Goal: Use online tool/utility: Utilize a website feature to perform a specific function

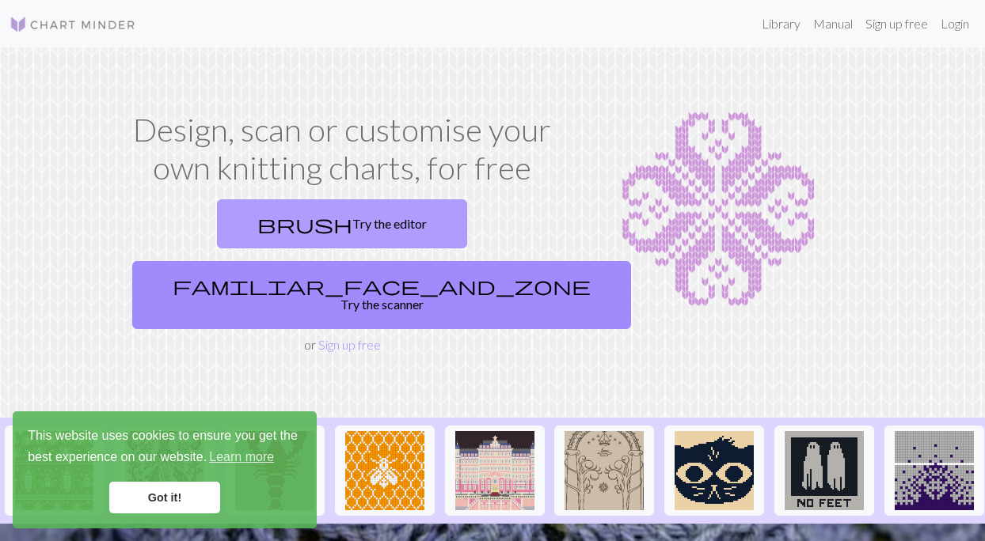
click at [249, 229] on link "brush Try the editor" at bounding box center [342, 223] width 250 height 49
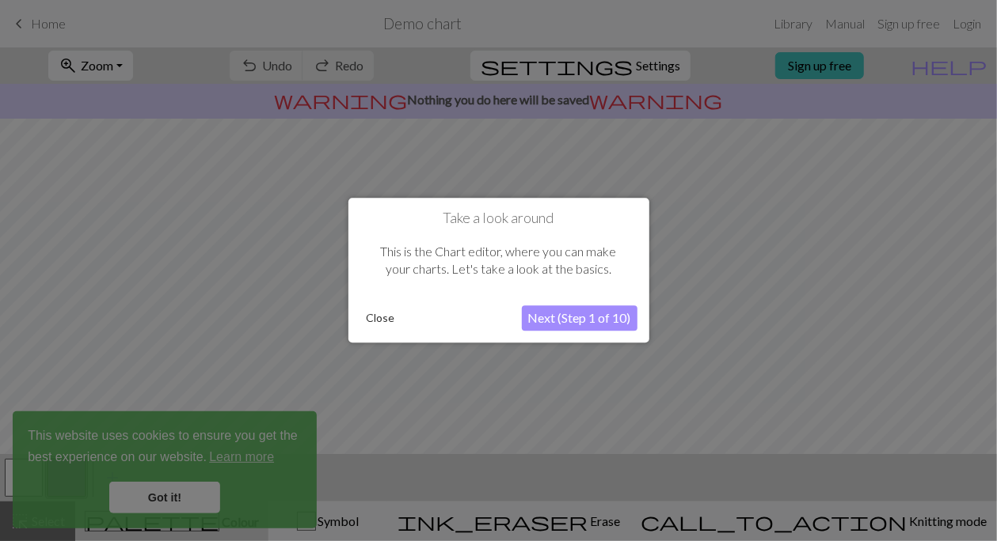
click at [161, 499] on div at bounding box center [498, 270] width 997 height 541
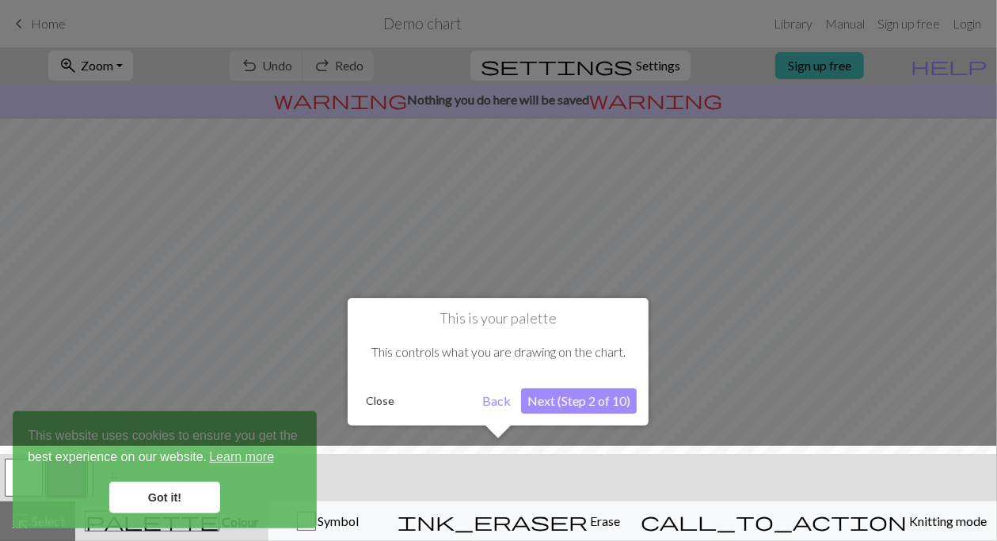
click at [177, 496] on div at bounding box center [498, 497] width 1012 height 103
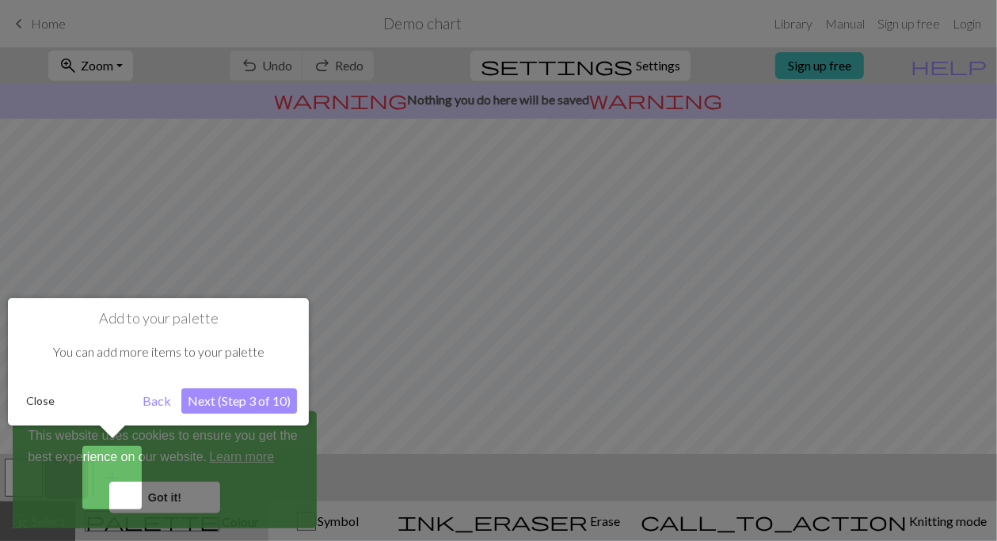
click at [93, 169] on div at bounding box center [498, 270] width 997 height 541
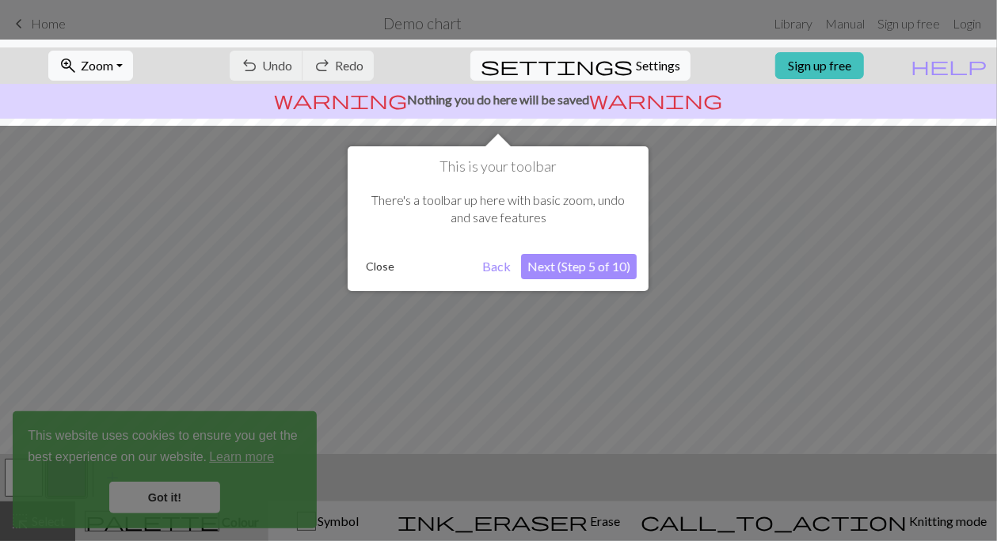
click at [385, 267] on button "Close" at bounding box center [379, 267] width 41 height 24
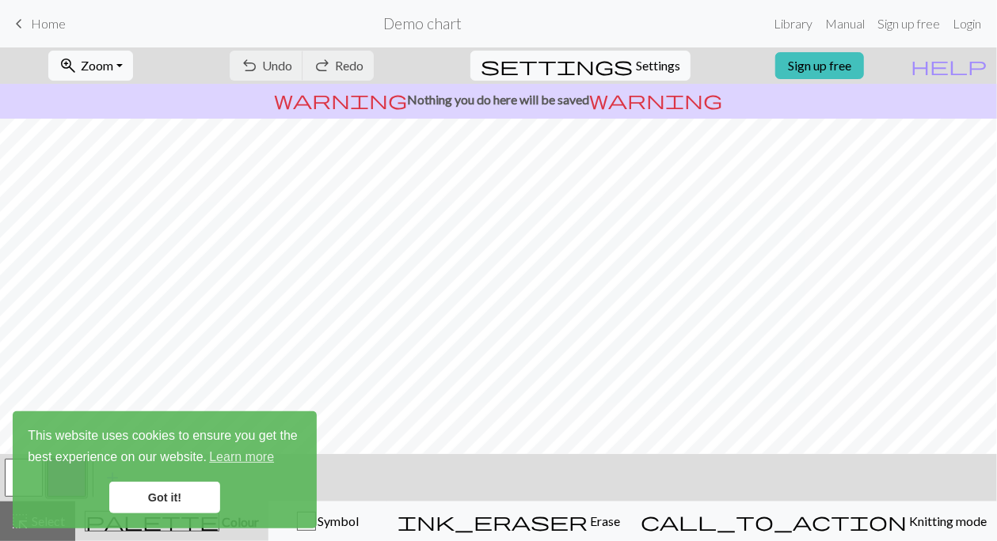
click at [21, 23] on span "keyboard_arrow_left" at bounding box center [18, 24] width 19 height 22
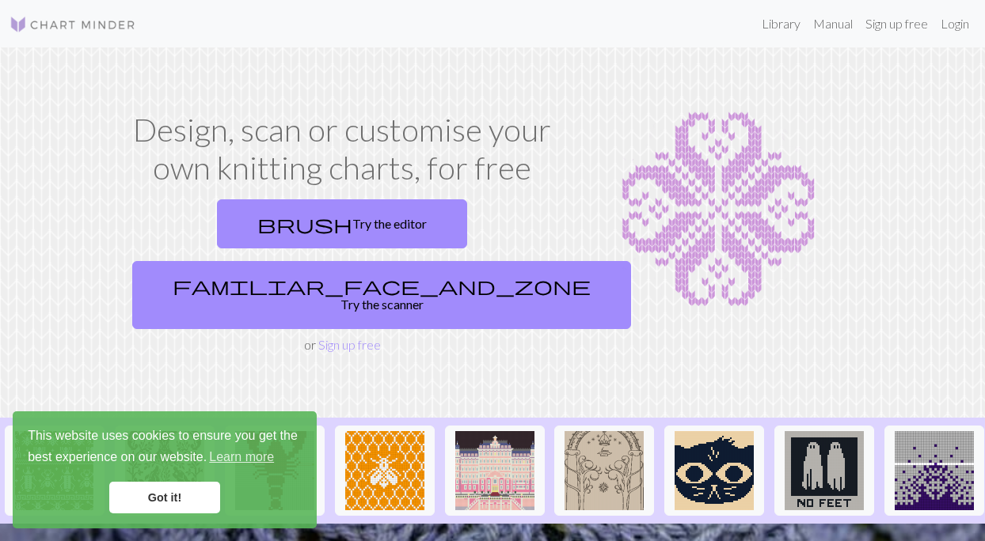
click at [147, 505] on link "Got it!" at bounding box center [164, 498] width 111 height 32
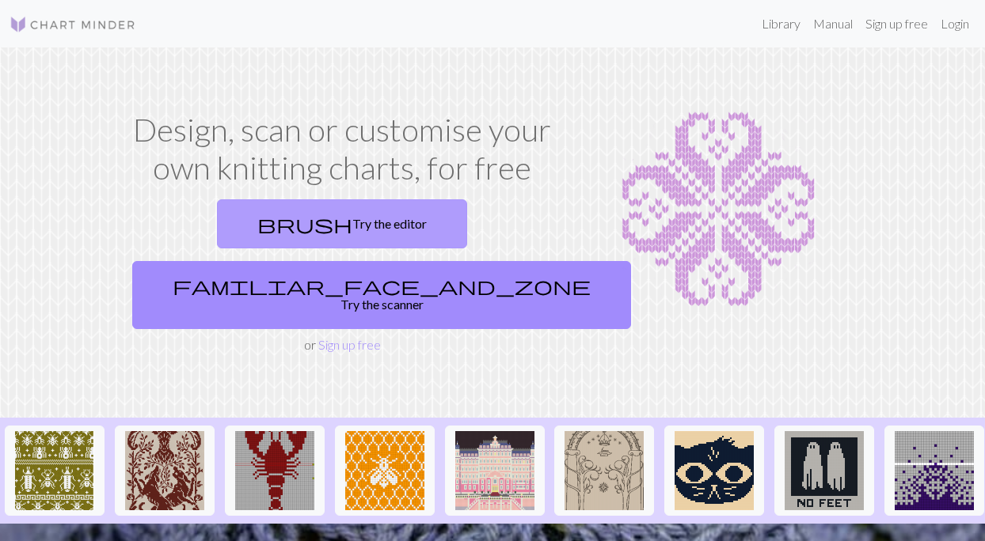
click at [257, 229] on span "brush" at bounding box center [304, 224] width 95 height 22
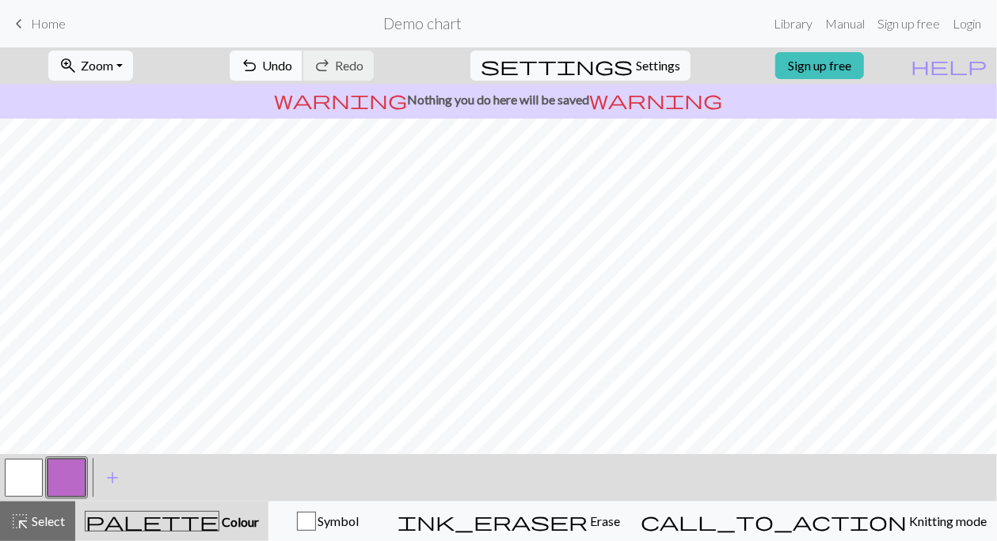
click at [292, 70] on span "Undo" at bounding box center [277, 65] width 30 height 15
click at [292, 69] on span "Undo" at bounding box center [277, 65] width 30 height 15
click at [336, 69] on div "undo Undo Undo redo Redo Redo" at bounding box center [302, 65] width 168 height 36
click at [636, 74] on span "Settings" at bounding box center [658, 65] width 44 height 19
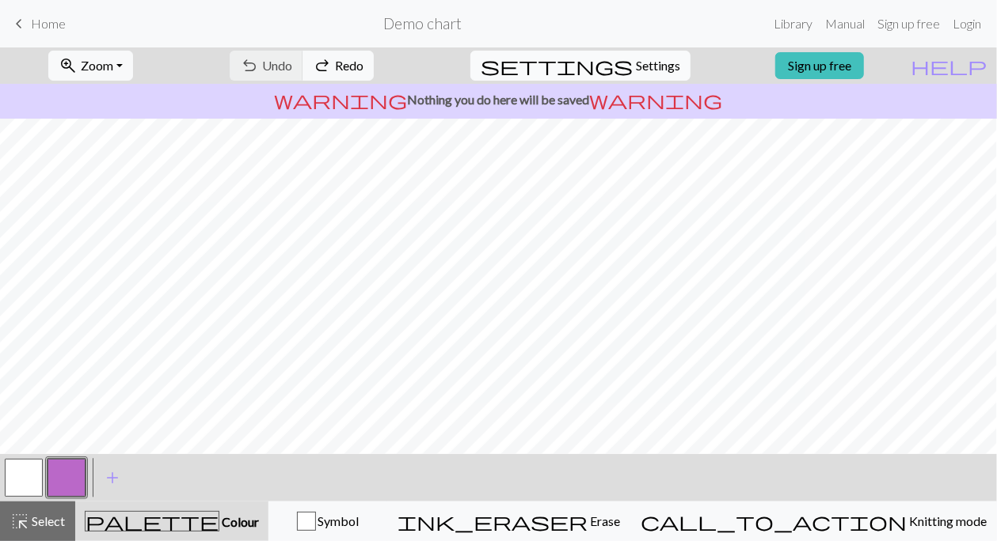
select select "aran"
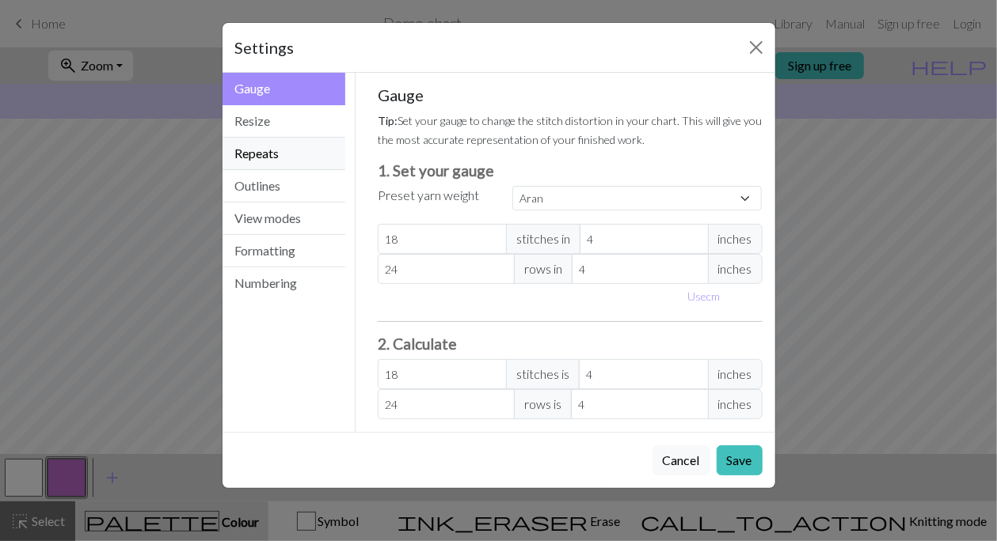
click at [277, 154] on button "Repeats" at bounding box center [283, 154] width 123 height 32
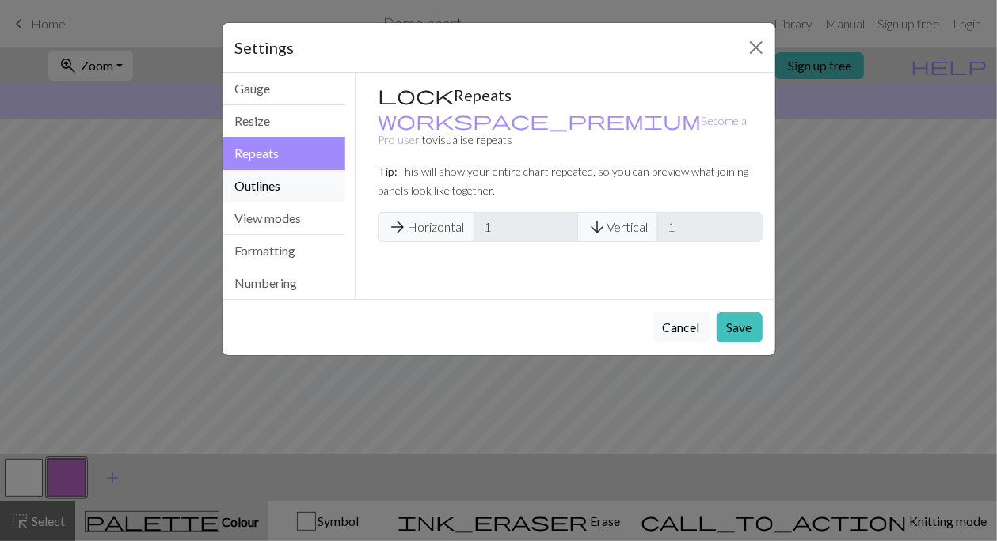
click at [272, 184] on button "Outlines" at bounding box center [283, 186] width 123 height 32
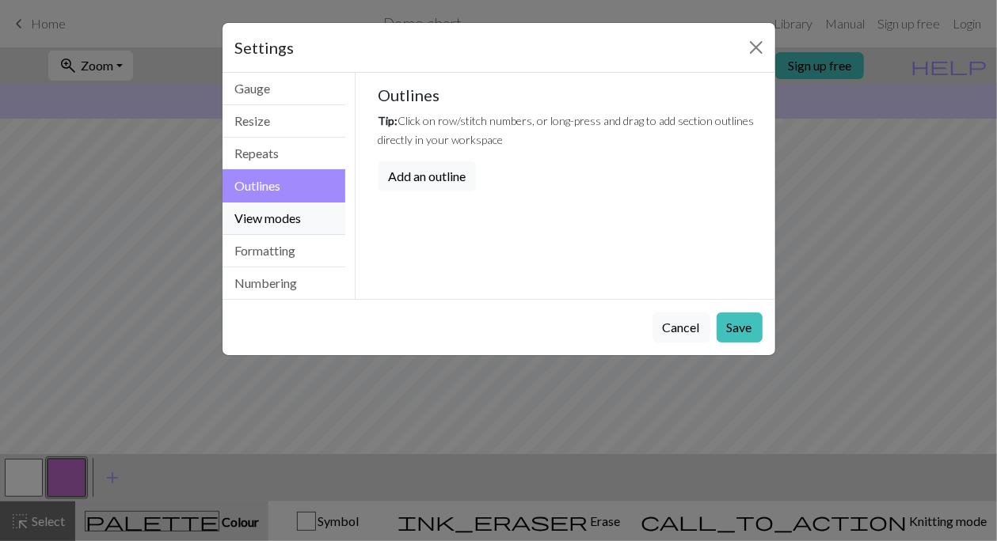
click at [287, 221] on button "View modes" at bounding box center [283, 219] width 123 height 32
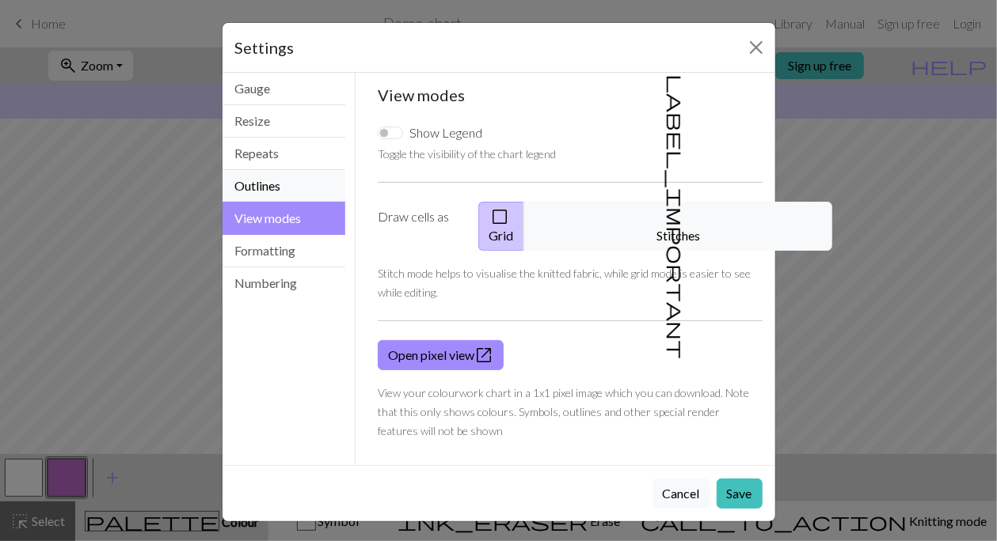
click at [264, 184] on button "Outlines" at bounding box center [283, 186] width 123 height 32
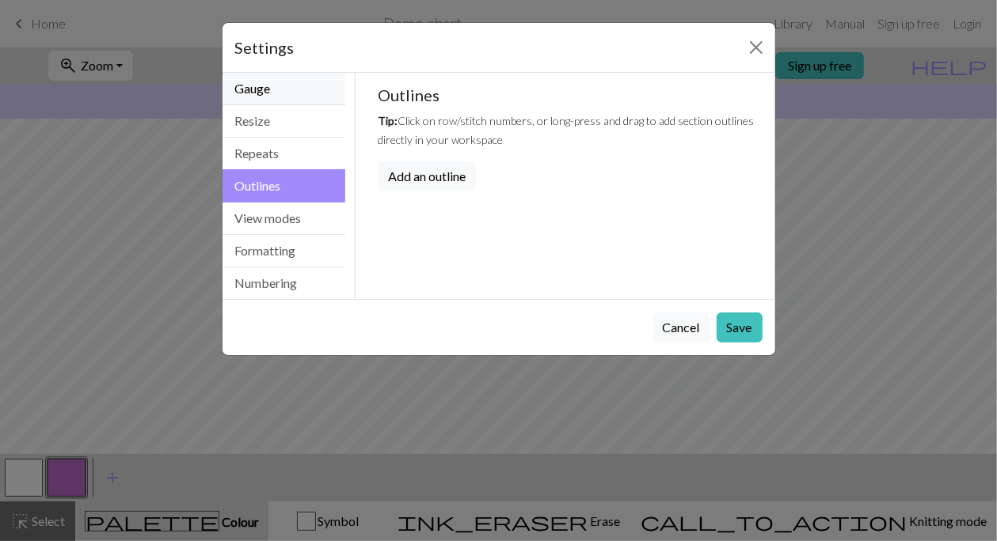
click at [272, 85] on button "Gauge" at bounding box center [283, 89] width 123 height 32
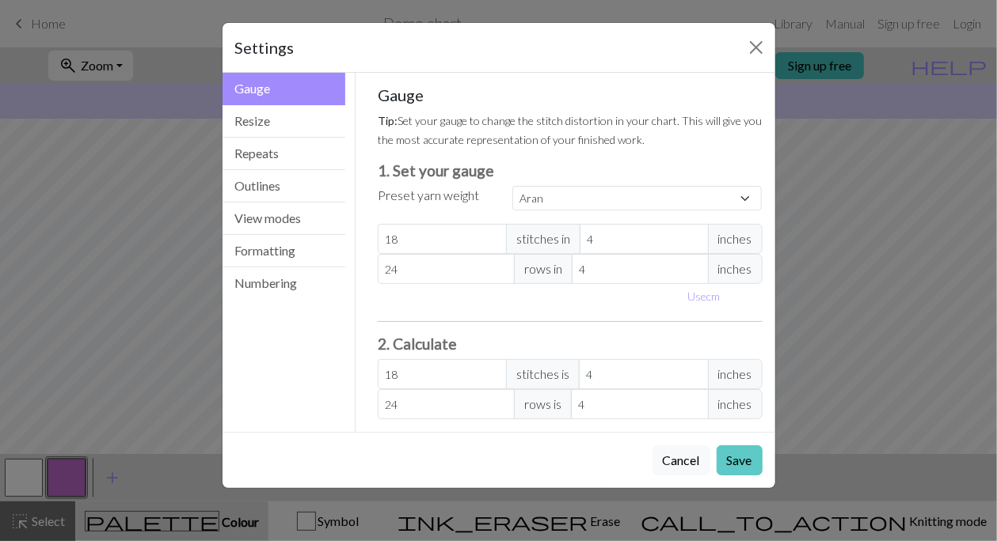
click at [745, 453] on button "Save" at bounding box center [739, 461] width 46 height 30
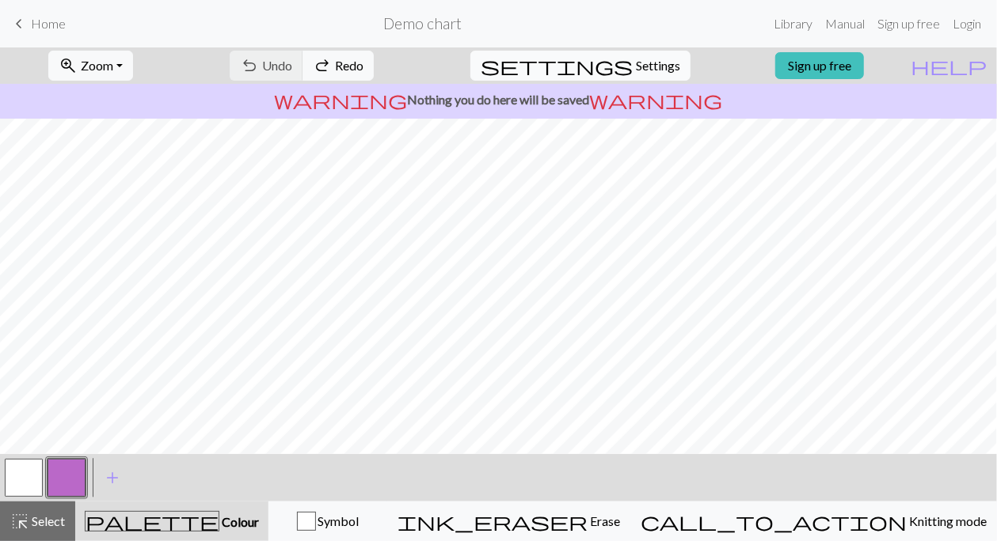
click at [649, 73] on span "Settings" at bounding box center [658, 65] width 44 height 19
select select "aran"
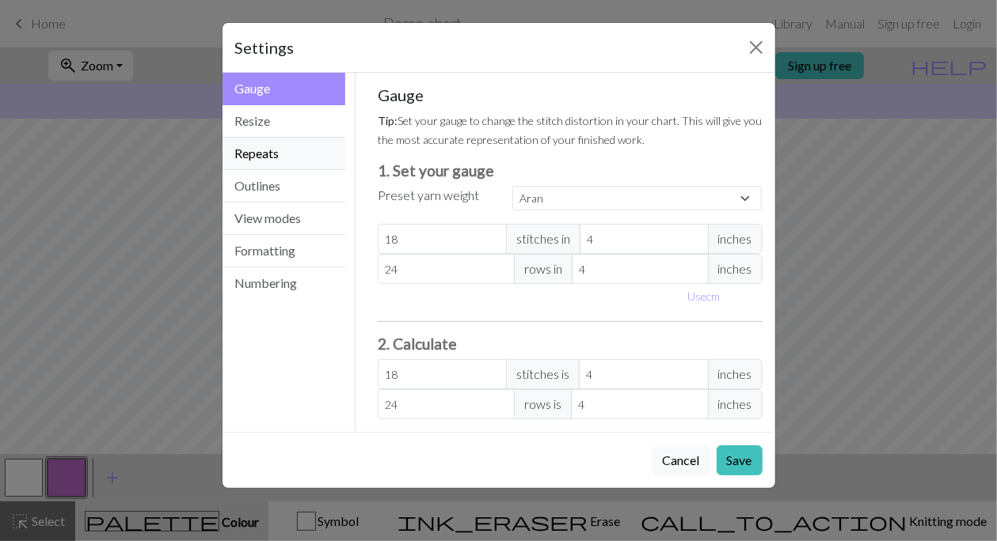
click at [283, 154] on button "Repeats" at bounding box center [283, 154] width 123 height 32
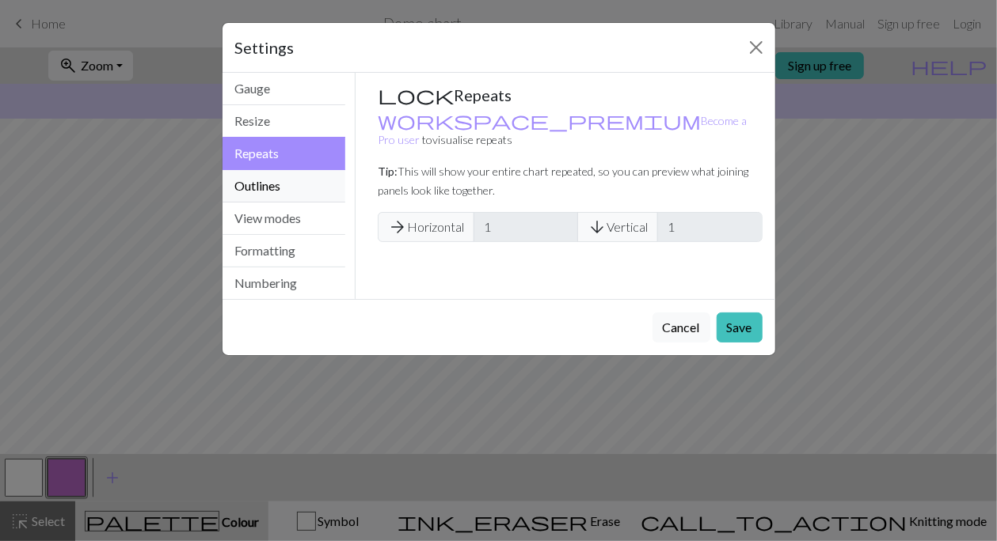
click at [261, 180] on button "Outlines" at bounding box center [283, 186] width 123 height 32
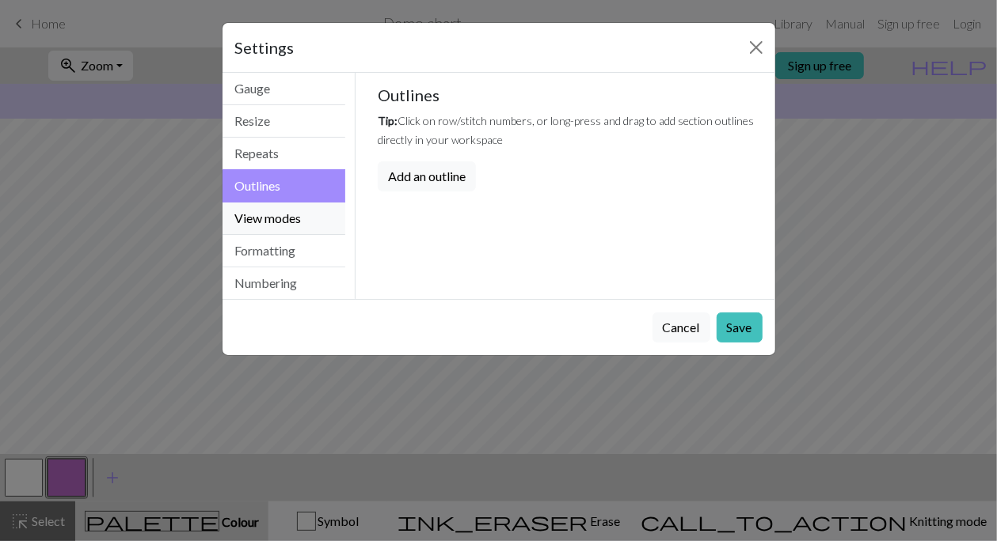
click at [288, 210] on button "View modes" at bounding box center [283, 219] width 123 height 32
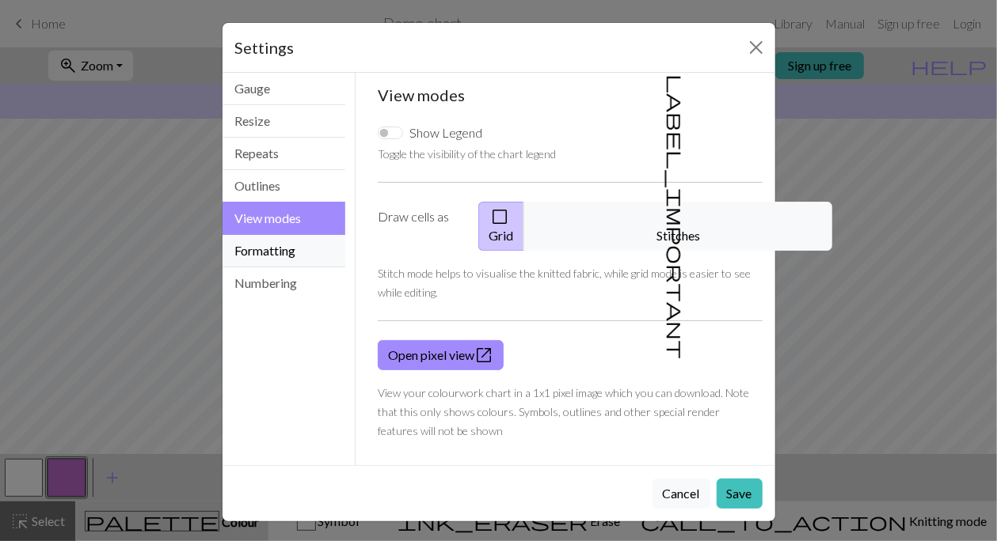
click at [283, 253] on button "Formatting" at bounding box center [283, 251] width 123 height 32
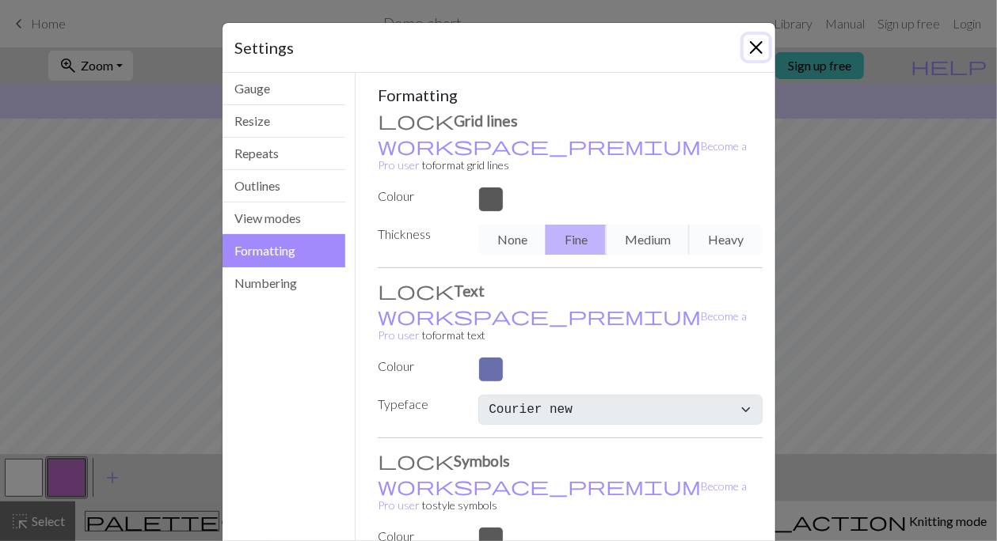
click at [746, 50] on button "Close" at bounding box center [755, 47] width 25 height 25
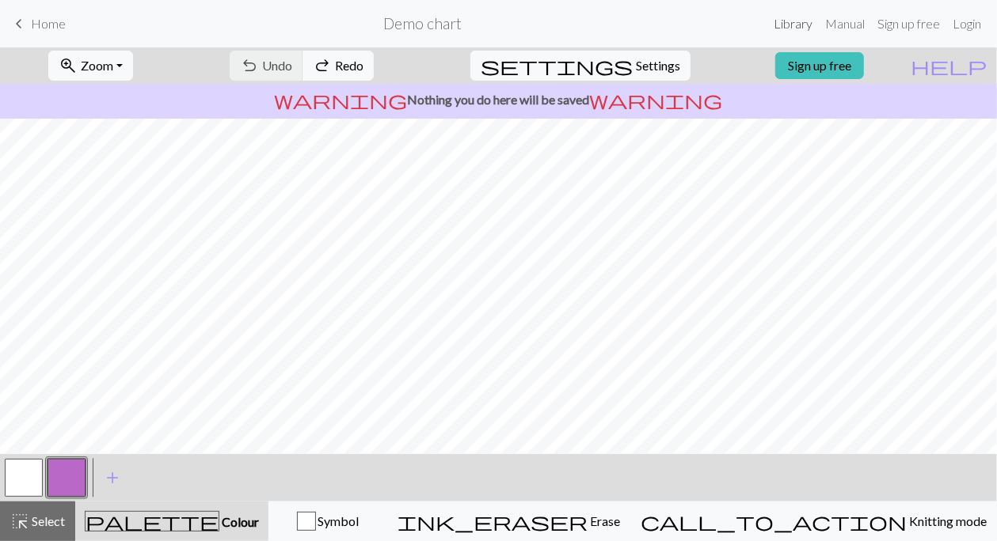
click at [792, 21] on link "Library" at bounding box center [792, 24] width 51 height 32
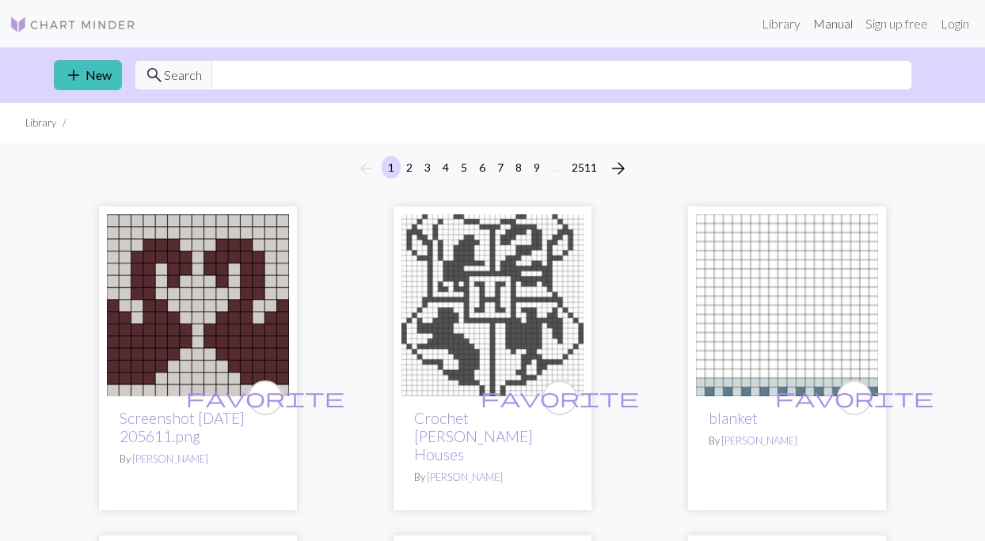
click at [831, 21] on link "Manual" at bounding box center [833, 24] width 52 height 32
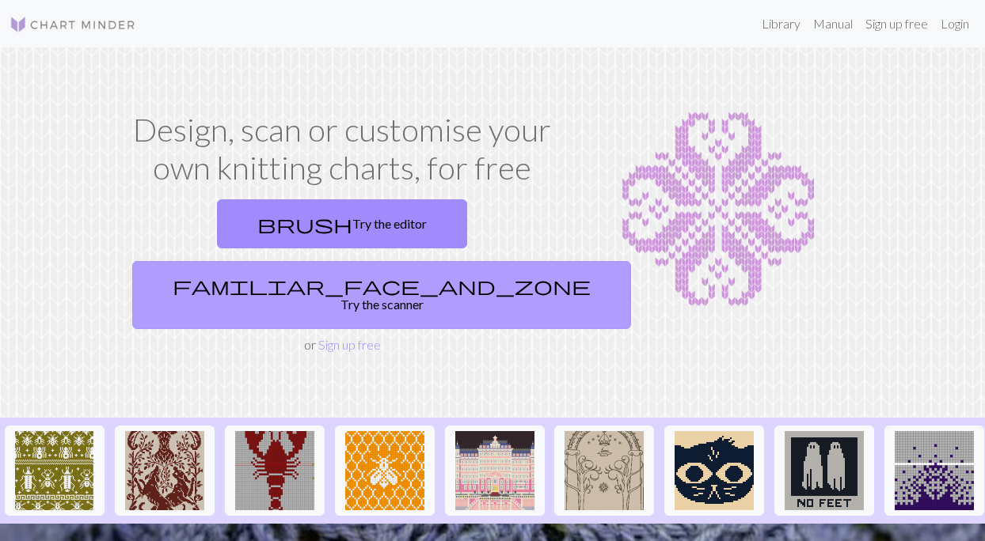
click at [483, 261] on link "familiar_face_and_zone Try the scanner" at bounding box center [381, 295] width 499 height 68
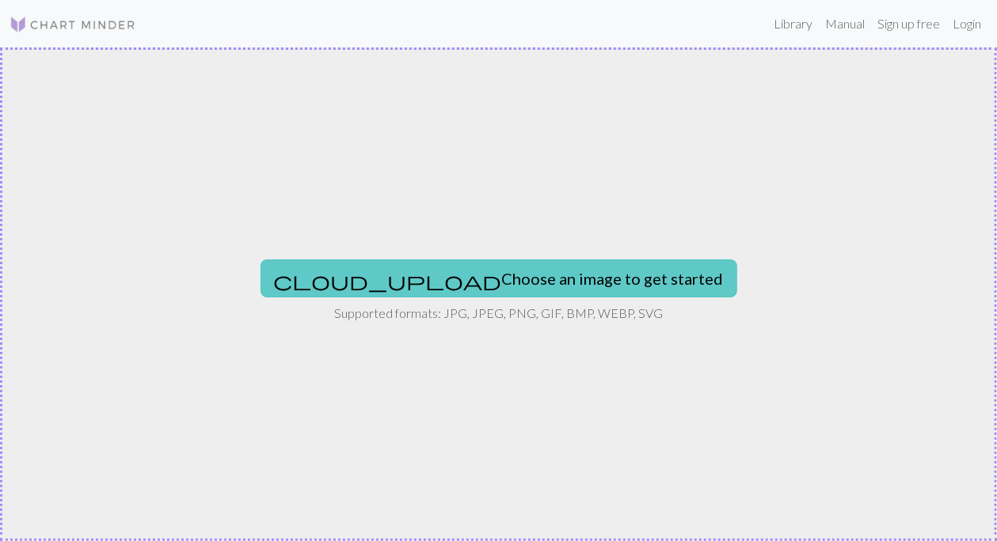
click at [423, 279] on button "cloud_upload Choose an image to get started" at bounding box center [498, 279] width 477 height 38
click at [524, 283] on button "cloud_upload Choose an image to get started" at bounding box center [498, 279] width 477 height 38
